Goal: Task Accomplishment & Management: Manage account settings

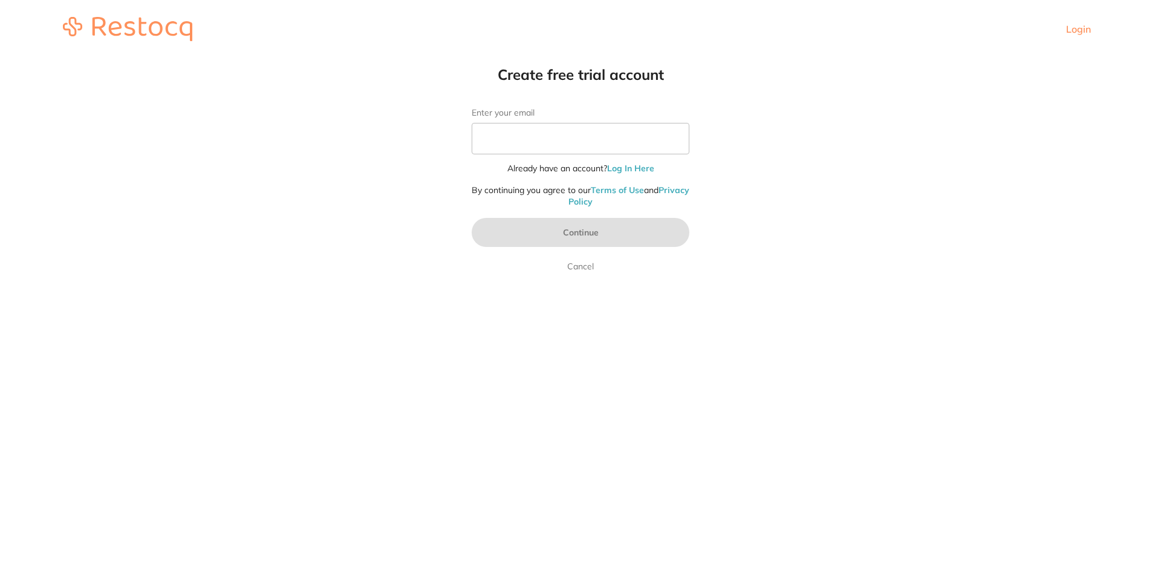
click at [526, 140] on input "Enter your email" at bounding box center [581, 138] width 218 height 31
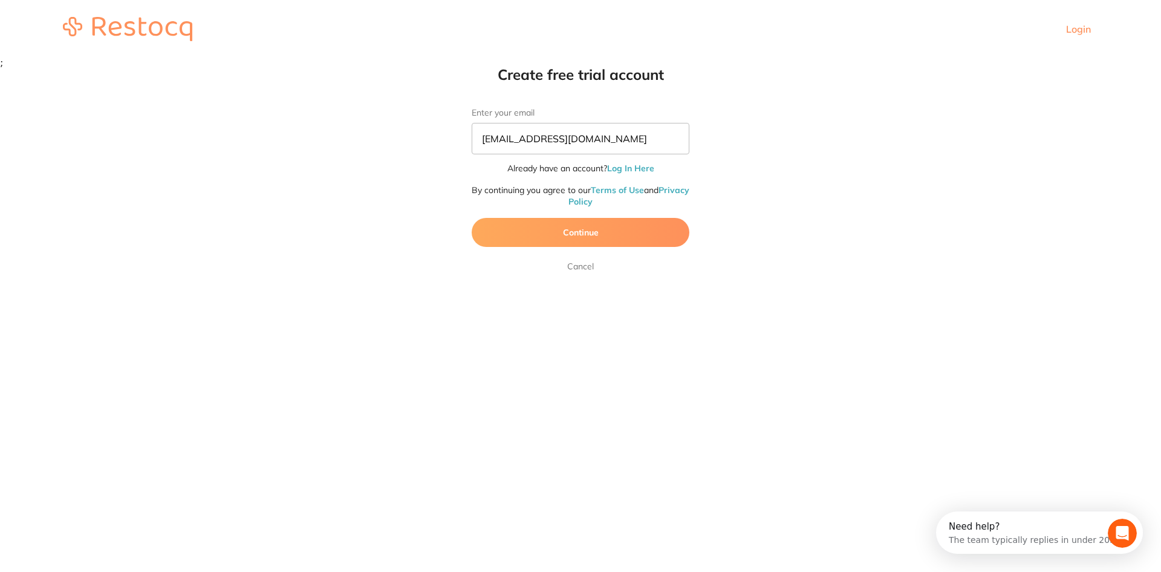
type input "[EMAIL_ADDRESS][DOMAIN_NAME]"
click button "Continue" at bounding box center [581, 232] width 218 height 29
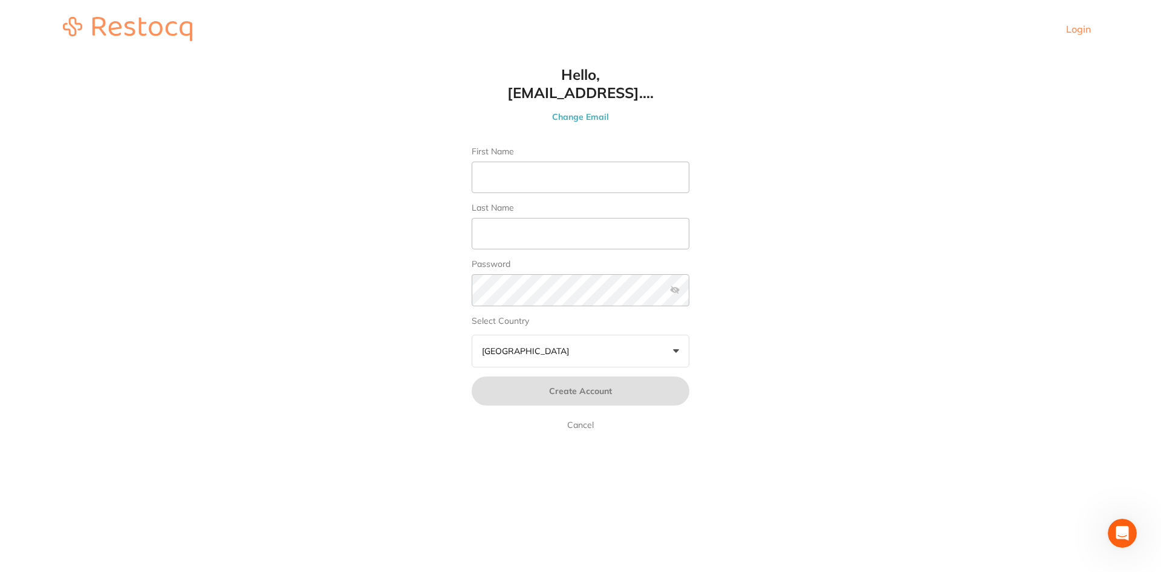
click at [590, 428] on link "Cancel" at bounding box center [580, 424] width 31 height 15
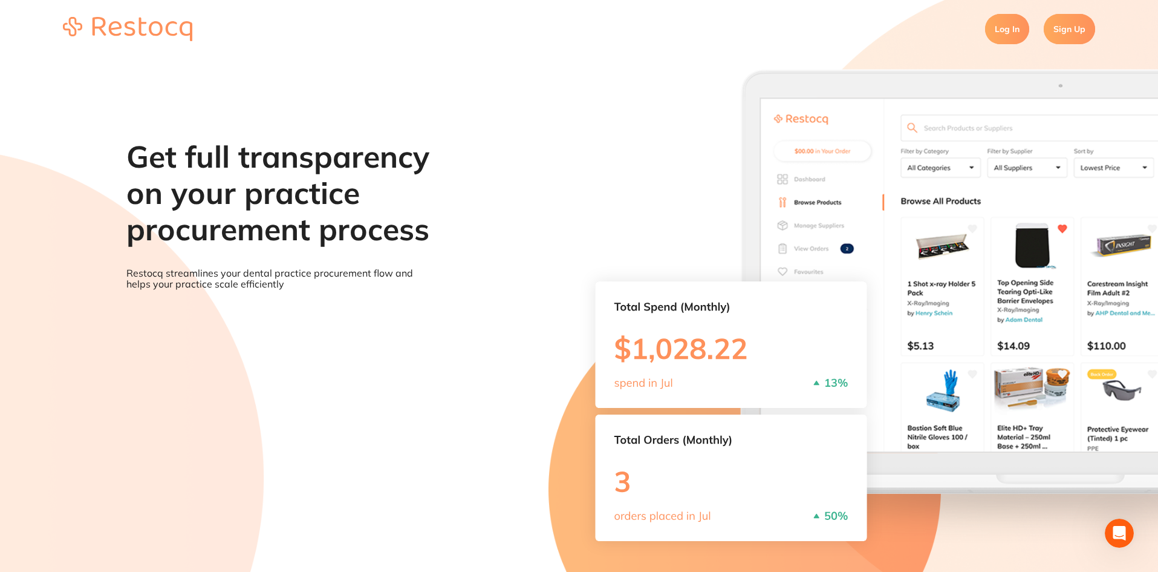
click at [1012, 33] on link "Log In" at bounding box center [1007, 29] width 44 height 30
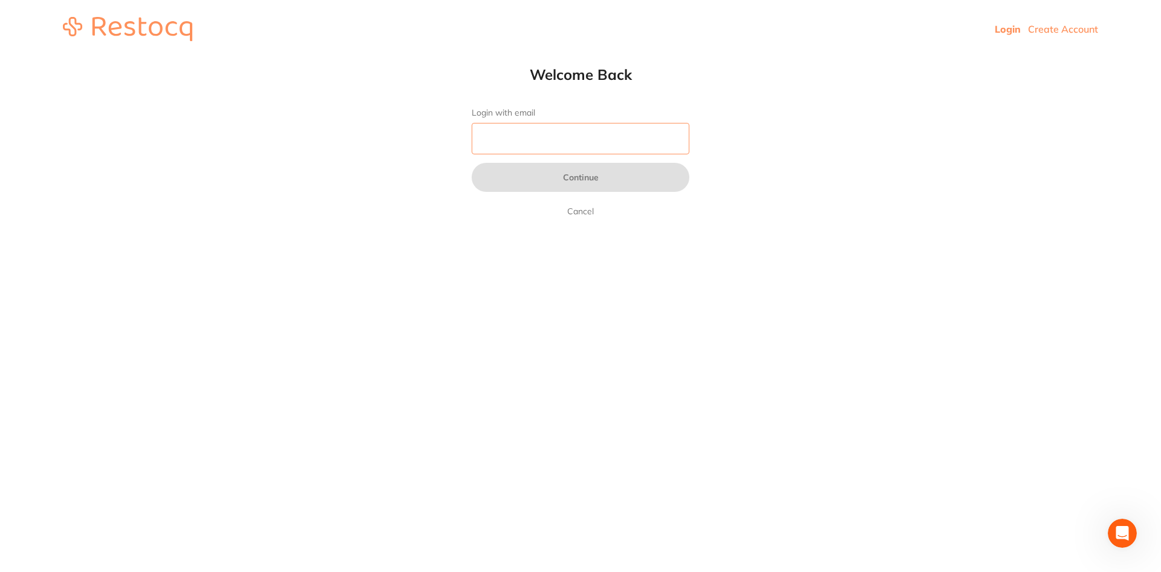
click at [592, 139] on input "Login with email" at bounding box center [581, 138] width 218 height 31
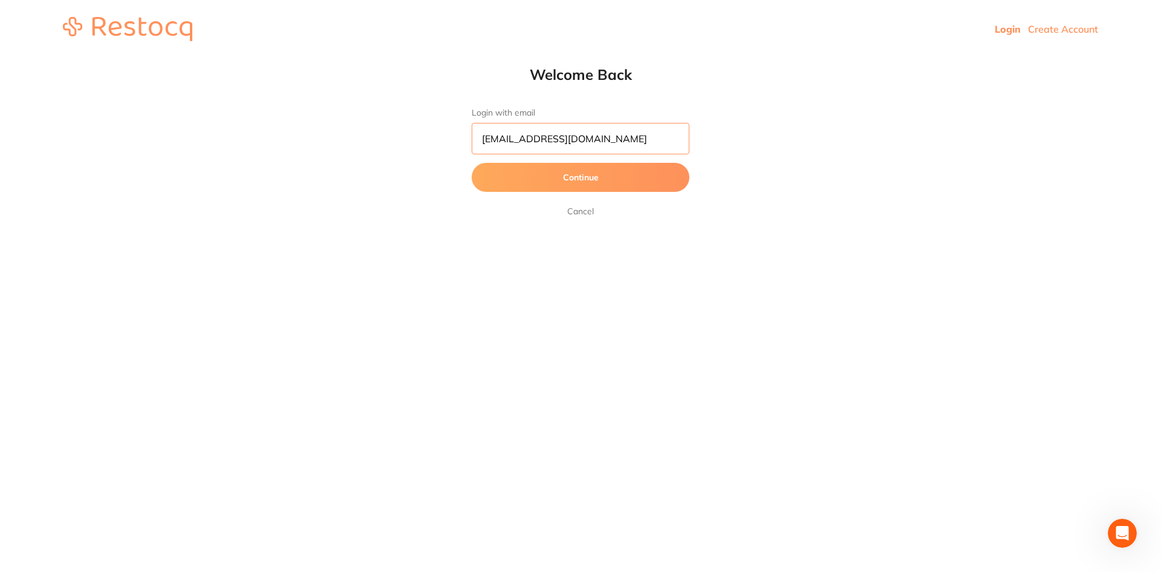
type input "[EMAIL_ADDRESS][DOMAIN_NAME]"
click at [472, 163] on button "Continue" at bounding box center [581, 177] width 218 height 29
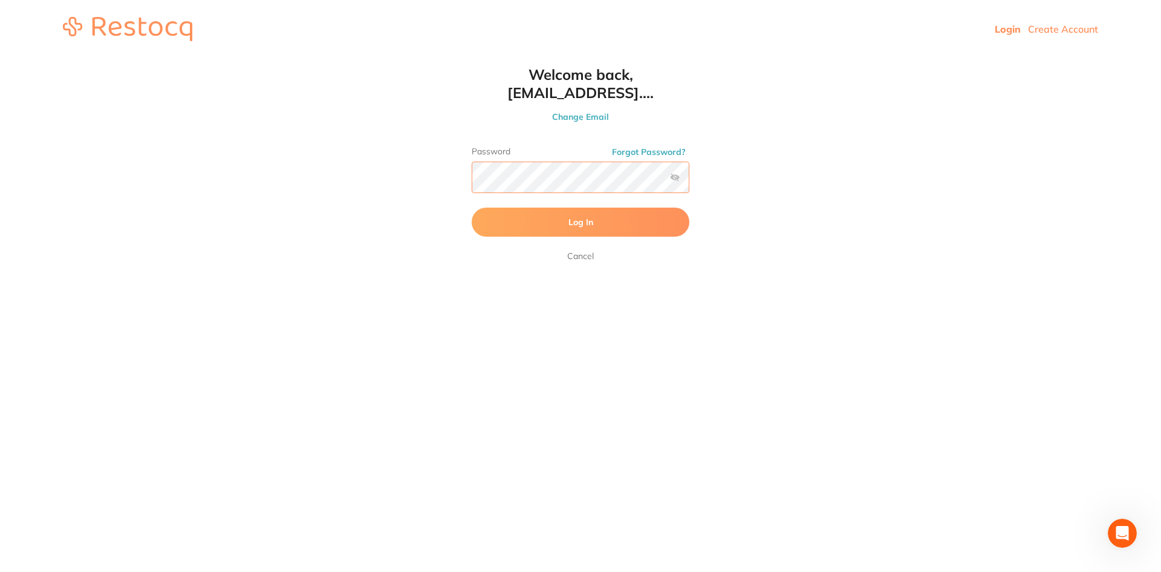
click at [472, 207] on button "Log In" at bounding box center [581, 221] width 218 height 29
